Goal: Communication & Community: Answer question/provide support

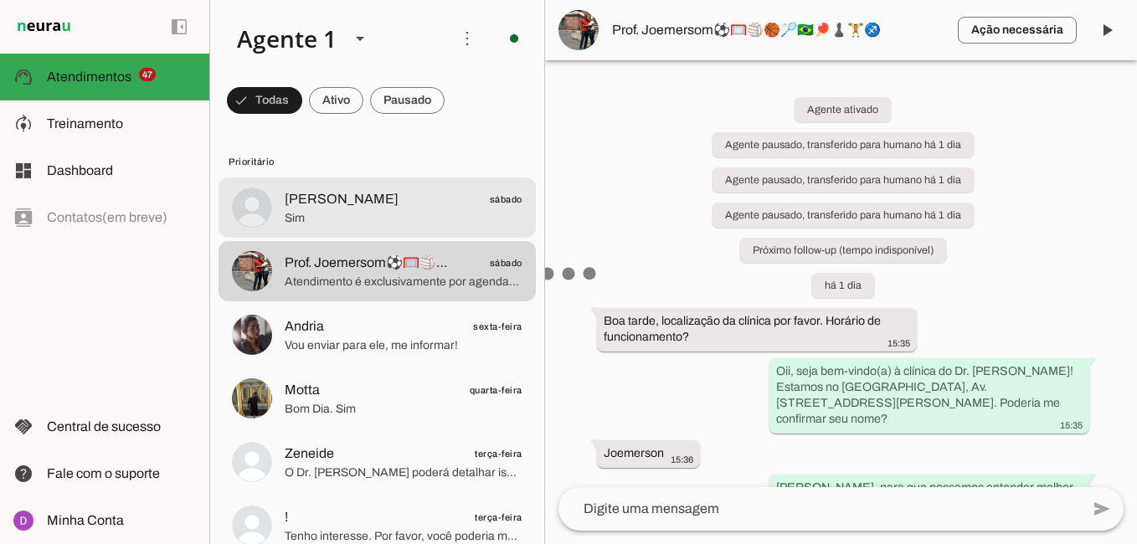
click at [416, 227] on md-item "[PERSON_NAME] sábado Sim" at bounding box center [376, 207] width 317 height 60
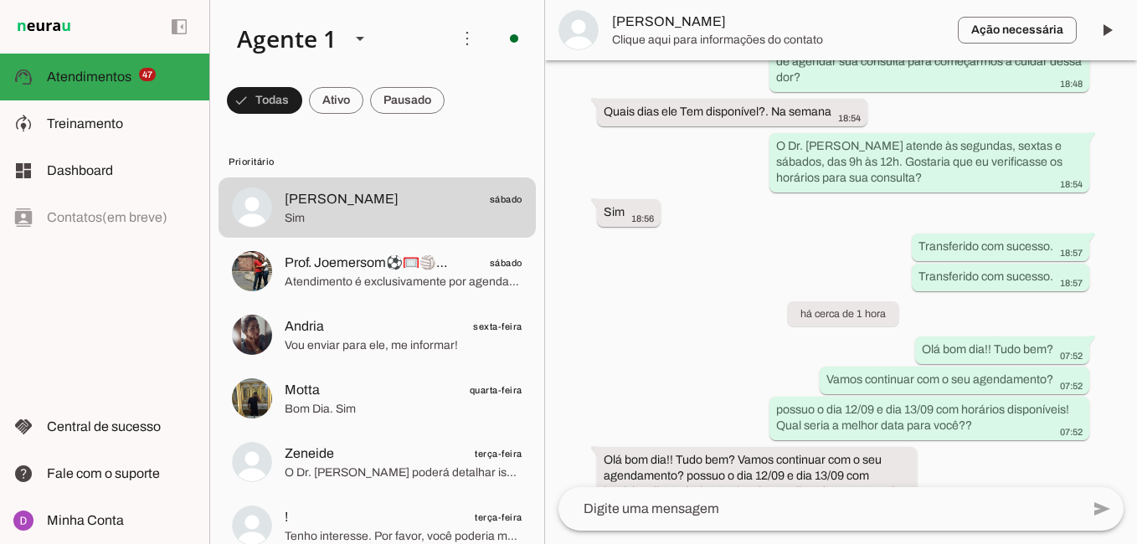
scroll to position [1255, 0]
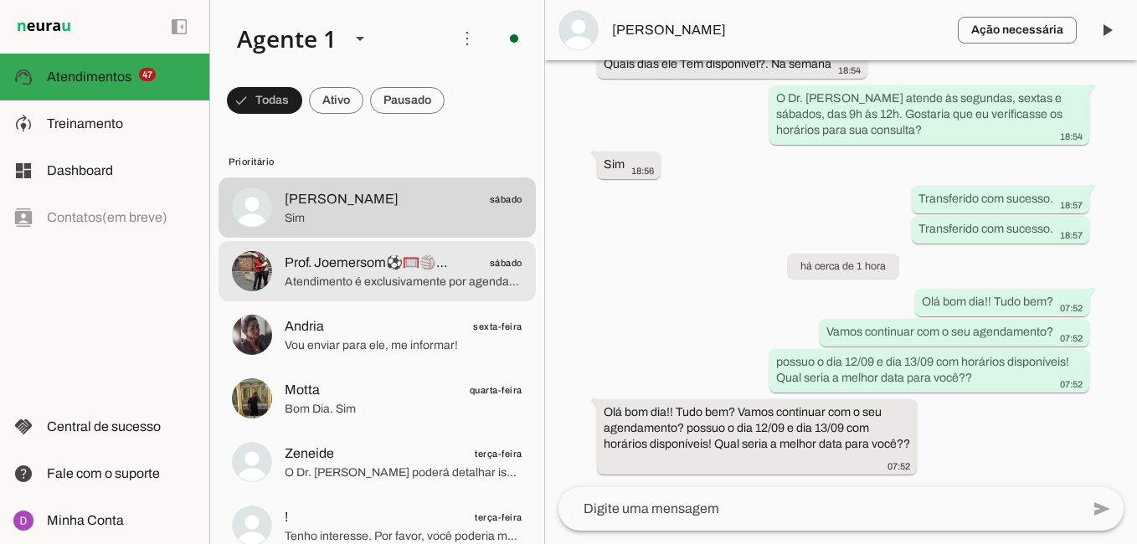
click at [383, 278] on span "Atendimento é exclusivamente por agendamento para garantir um atendimento perso…" at bounding box center [404, 282] width 238 height 17
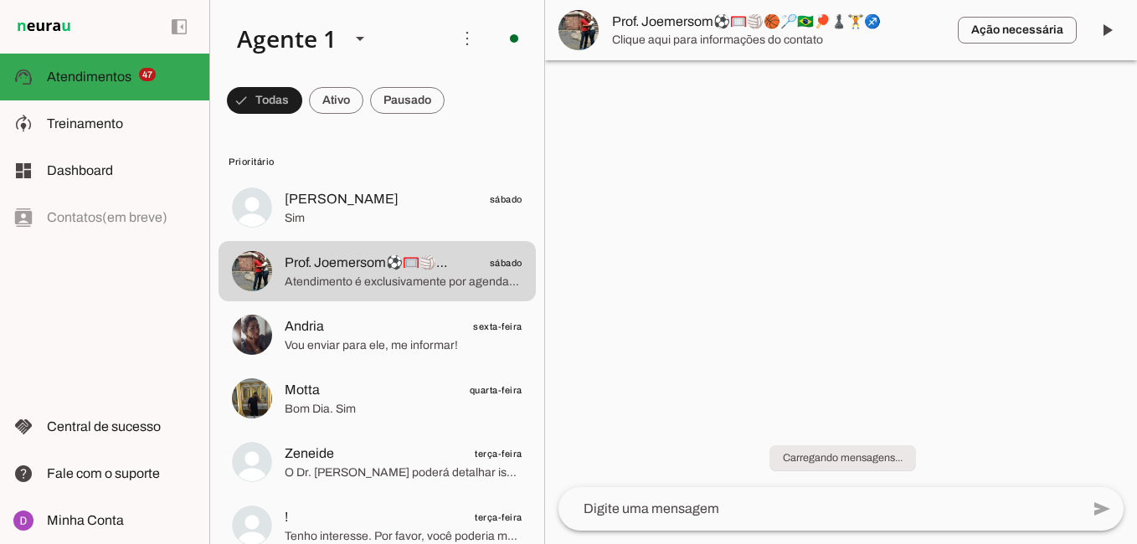
scroll to position [1031, 0]
